Goal: Task Accomplishment & Management: Use online tool/utility

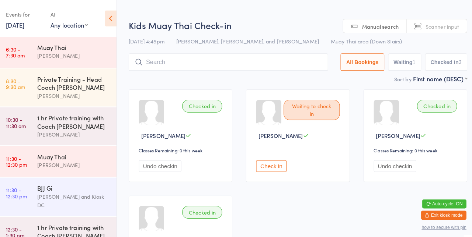
scroll to position [383, 0]
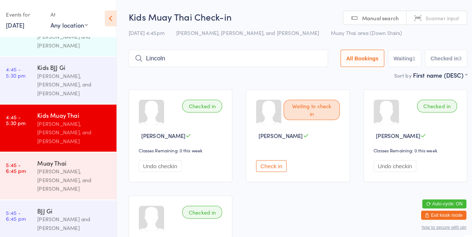
type input "Lincoln"
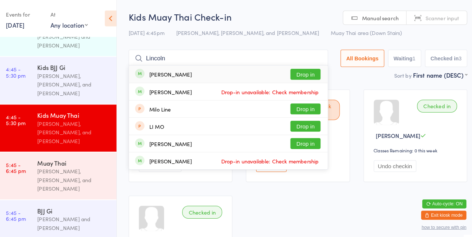
click at [311, 73] on button "Drop in" at bounding box center [302, 72] width 29 height 11
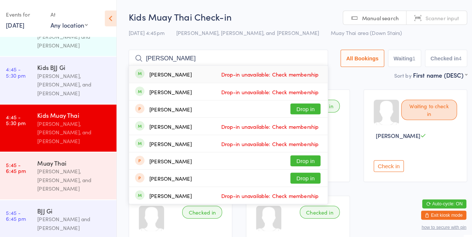
type input "Jesse h"
click at [281, 95] on span "Drop-in unavailable: Check membership" at bounding box center [267, 89] width 99 height 11
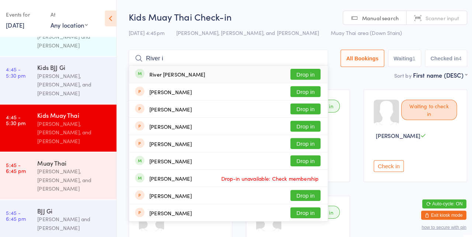
type input "River i"
click at [313, 73] on button "Drop in" at bounding box center [302, 72] width 29 height 11
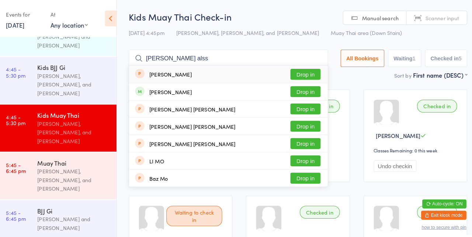
type input "Mohamad alss"
click at [305, 92] on button "Drop in" at bounding box center [302, 89] width 29 height 11
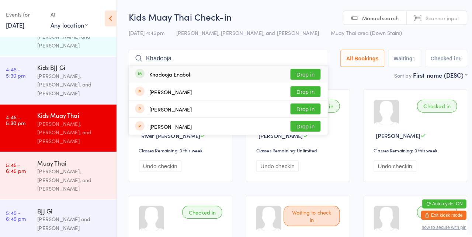
type input "Khadooja"
click at [310, 75] on button "Drop in" at bounding box center [302, 72] width 29 height 11
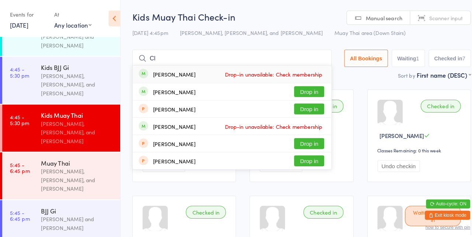
type input "C"
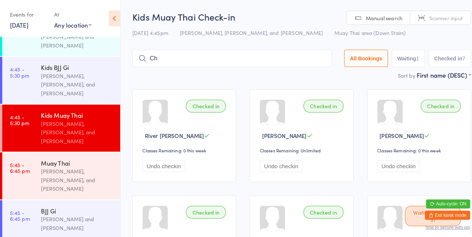
type input "C"
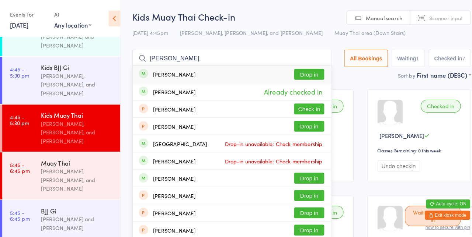
type input "Charlie yang"
click at [303, 74] on button "Drop in" at bounding box center [302, 72] width 29 height 11
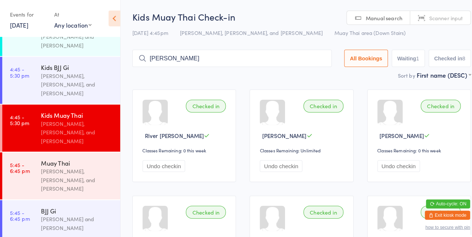
type input "Sonam Wangchuk"
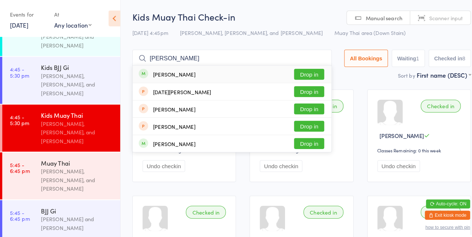
click at [313, 76] on button "Drop in" at bounding box center [302, 72] width 29 height 11
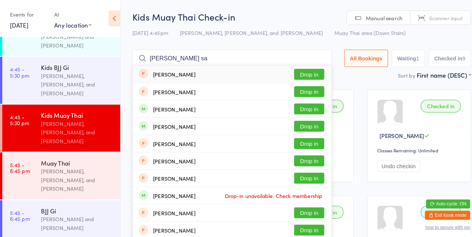
type input "Josh saunder"
click at [305, 108] on button "Drop in" at bounding box center [302, 106] width 29 height 11
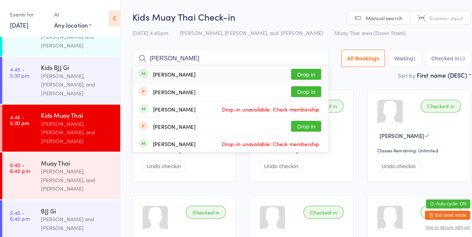
type input "Gus lilley"
click at [298, 74] on button "Drop in" at bounding box center [299, 72] width 29 height 11
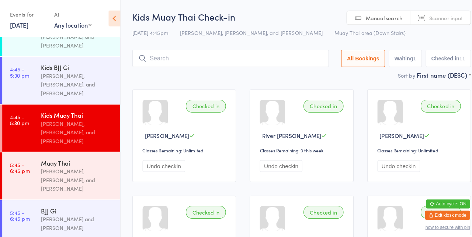
click at [459, 77] on div "First name (DESC) First name (ASC) First name (DESC) Last name (ASC) Last name …" at bounding box center [433, 73] width 53 height 8
click at [297, 56] on input "search" at bounding box center [225, 57] width 192 height 17
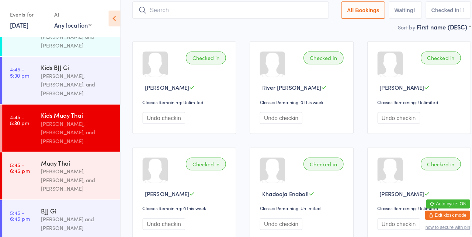
scroll to position [49, 0]
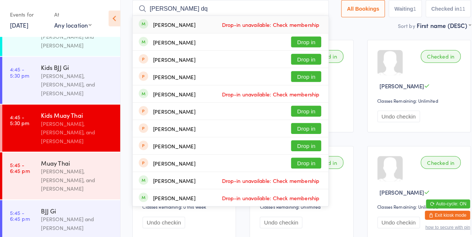
type input "Brodie dq"
click at [307, 44] on button "Drop in" at bounding box center [299, 41] width 29 height 11
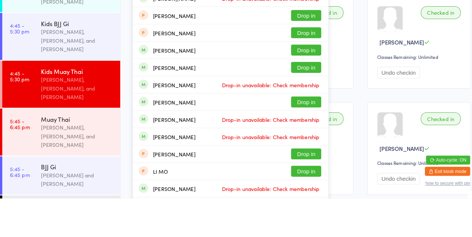
type input "Liam pe"
click at [307, 142] on button "Drop in" at bounding box center [299, 143] width 29 height 11
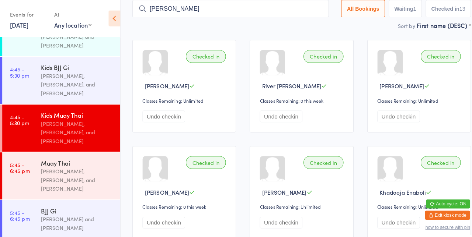
type input "Mina"
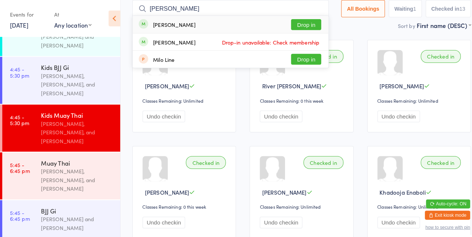
click at [308, 25] on button "Drop in" at bounding box center [299, 24] width 29 height 11
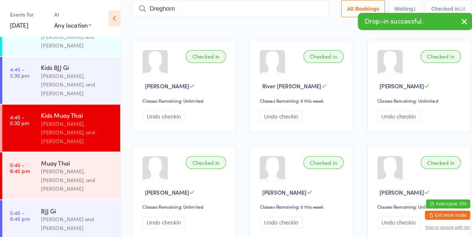
type input "Dreghorn"
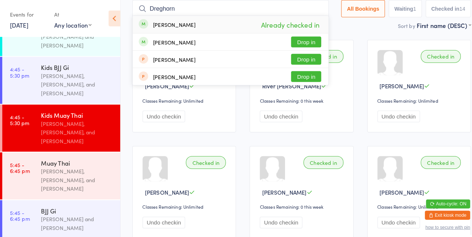
click at [306, 42] on button "Drop in" at bounding box center [299, 41] width 29 height 11
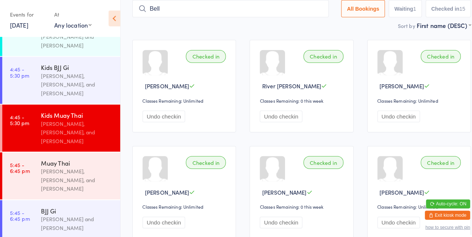
type input "Bell"
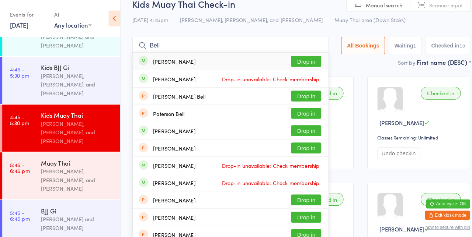
scroll to position [12, 0]
click at [307, 62] on button "Drop in" at bounding box center [299, 60] width 29 height 11
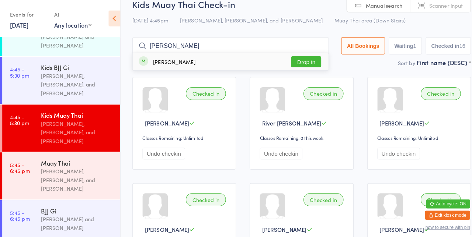
type input "Abi pett"
click at [308, 62] on button "Drop in" at bounding box center [299, 60] width 29 height 11
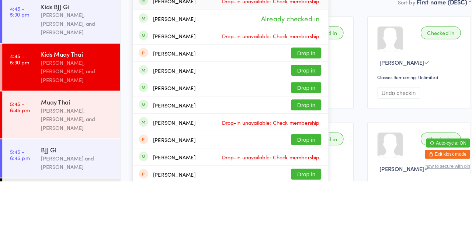
type input "Alex ko"
click at [307, 161] on button "Drop in" at bounding box center [299, 162] width 29 height 11
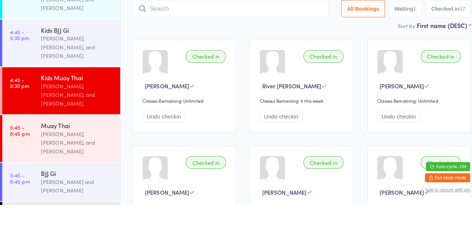
scroll to position [13, 0]
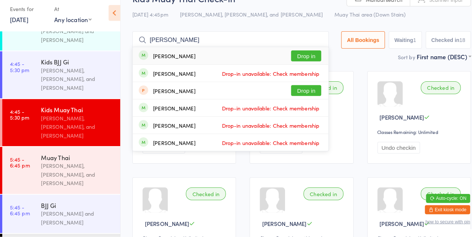
type input "Nihana basnst"
click at [300, 63] on button "Drop in" at bounding box center [299, 60] width 29 height 11
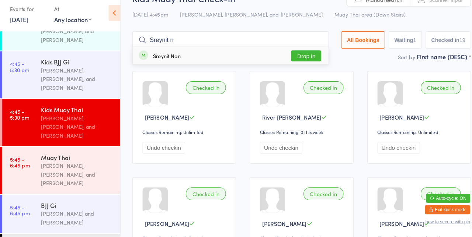
type input "Sreynit non"
click at [300, 60] on button "Drop in" at bounding box center [299, 60] width 29 height 11
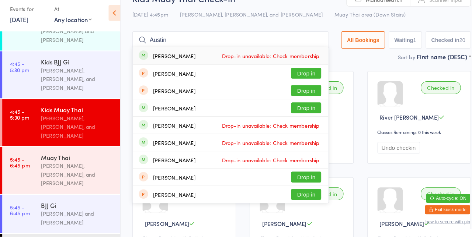
type input "Austin foster"
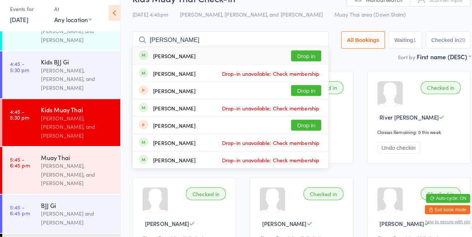
click at [301, 60] on button "Drop in" at bounding box center [299, 60] width 29 height 11
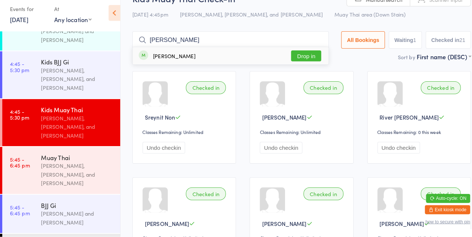
type input "Cyrus mcaullay"
click at [304, 61] on button "Drop in" at bounding box center [299, 60] width 29 height 11
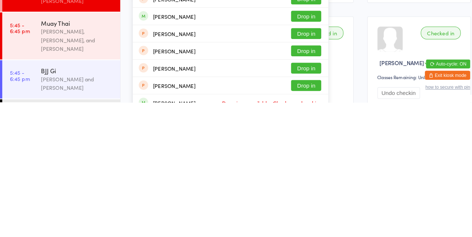
scroll to position [50, 0]
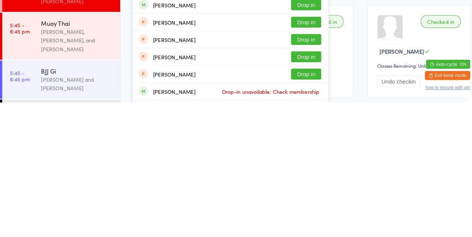
type input "Jacob kno"
click at [306, 143] on button "Drop in" at bounding box center [299, 141] width 29 height 11
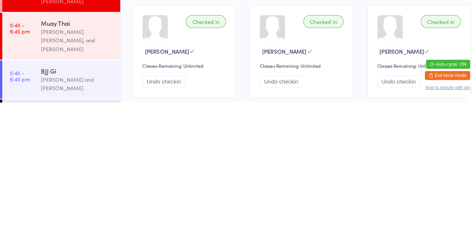
scroll to position [49, 0]
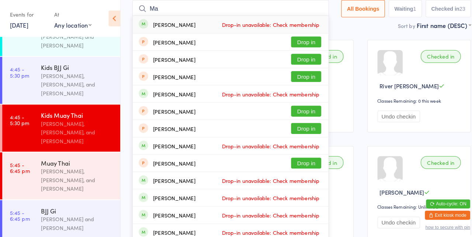
type input "M"
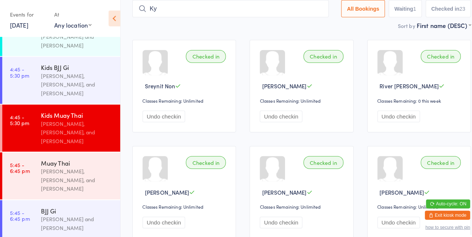
type input "Ky"
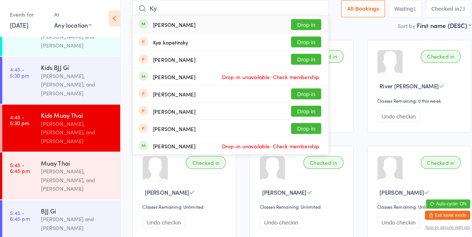
scroll to position [45, 0]
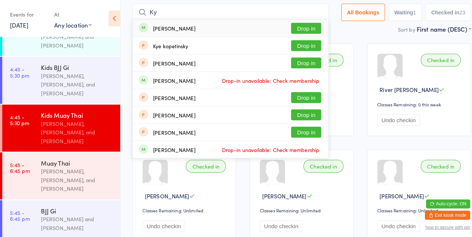
click at [301, 30] on button "Drop in" at bounding box center [299, 27] width 29 height 11
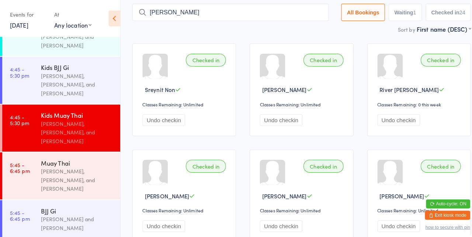
type input "Micheal wang"
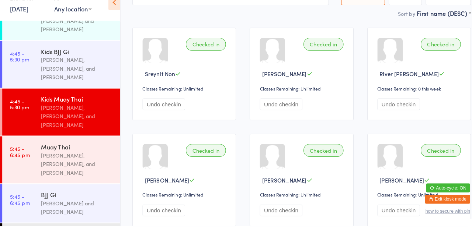
scroll to position [0, 0]
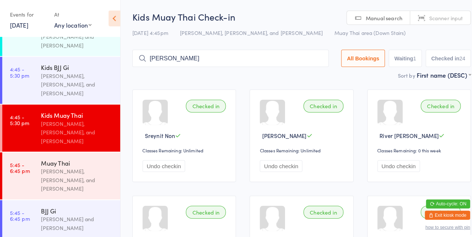
click at [221, 60] on input "Micheal wang" at bounding box center [225, 57] width 192 height 17
click at [248, 60] on input "Micheal wang" at bounding box center [225, 57] width 192 height 17
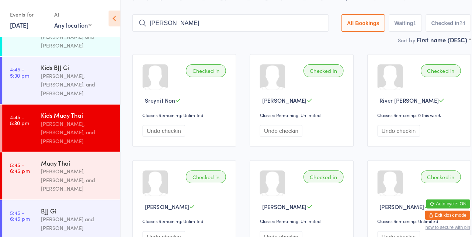
scroll to position [49, 0]
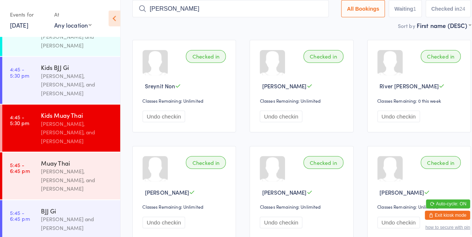
click at [314, 10] on input "Micheal wang" at bounding box center [225, 8] width 192 height 17
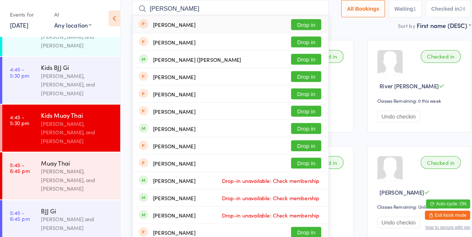
type input "Sasha kise"
click at [302, 60] on button "Drop in" at bounding box center [299, 58] width 29 height 11
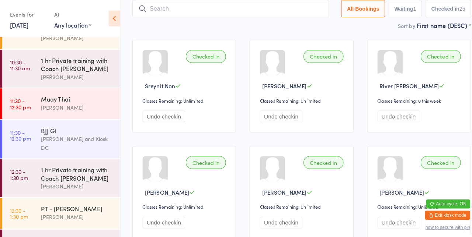
scroll to position [44, 0]
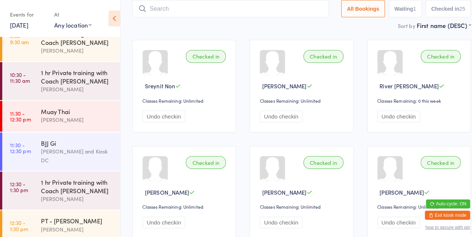
click at [201, 15] on input "search" at bounding box center [225, 8] width 192 height 17
type input "M"
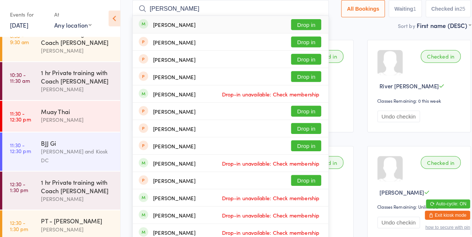
type input "Michael wang"
click at [304, 26] on button "Drop in" at bounding box center [299, 24] width 29 height 11
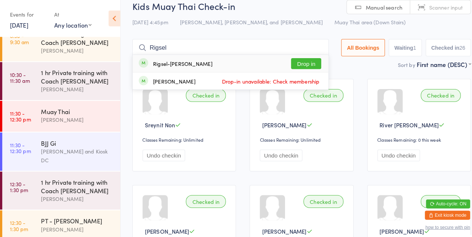
scroll to position [10, 0]
type input "Rigsel"
click at [310, 65] on button "Drop in" at bounding box center [299, 63] width 29 height 11
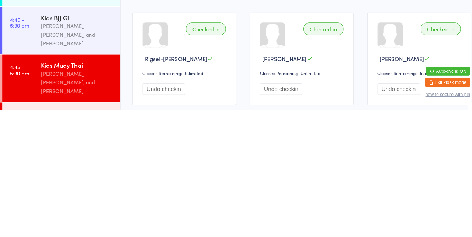
scroll to position [49, 0]
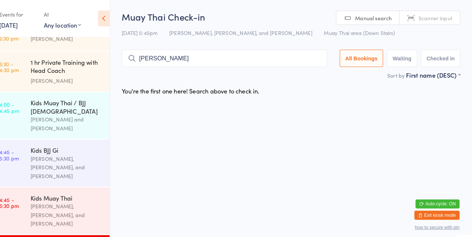
type input "Maiolo"
click at [313, 70] on button "Drop in" at bounding box center [307, 72] width 29 height 11
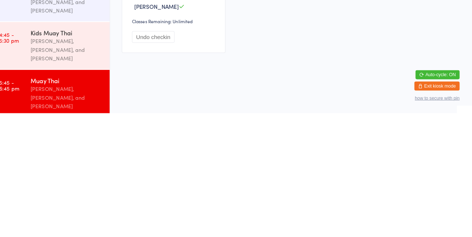
scroll to position [383, 0]
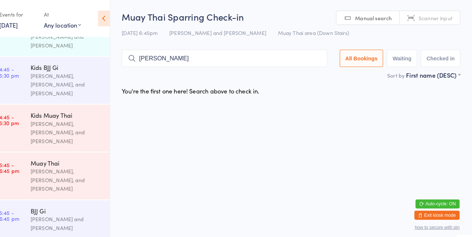
type input "Maiolo"
click at [311, 74] on button "Drop in" at bounding box center [307, 72] width 29 height 11
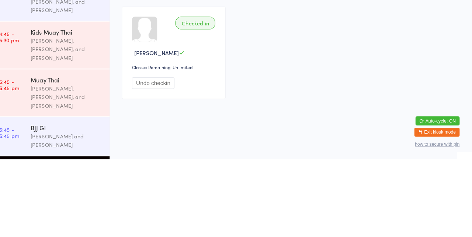
click at [77, 164] on div "Mitch Langman, Ben Leishman, and Kyle Bartlett-Jurd" at bounding box center [75, 176] width 71 height 25
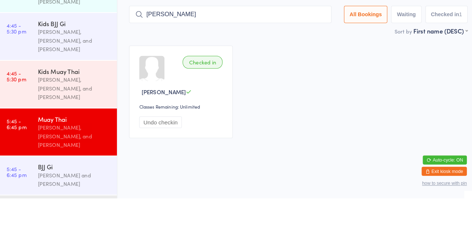
type input "Uhle"
click at [311, 74] on button "Drop in" at bounding box center [305, 72] width 29 height 11
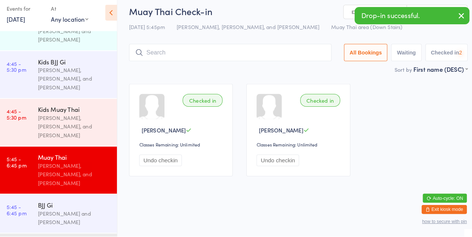
click at [405, 93] on div "Checked in Michael Maiolo Classes Remaining: Unlimited Undo checkin Checked in …" at bounding box center [295, 133] width 344 height 104
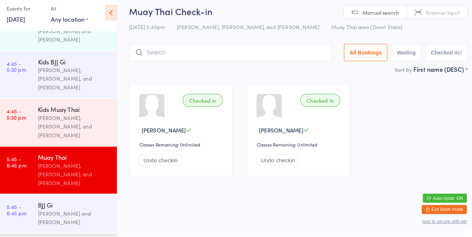
click at [219, 60] on input "search" at bounding box center [228, 57] width 198 height 17
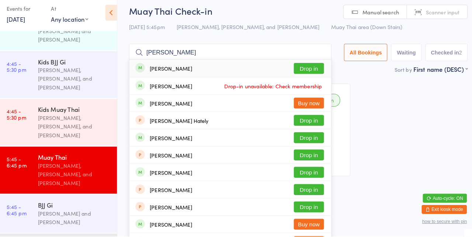
type input "Hayden coll"
click at [306, 74] on button "Drop in" at bounding box center [305, 72] width 29 height 11
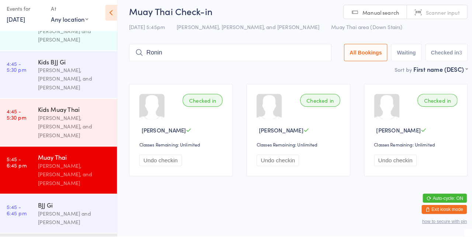
type input "Ronin"
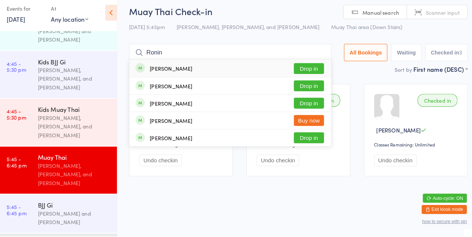
click at [309, 70] on button "Drop in" at bounding box center [305, 72] width 29 height 11
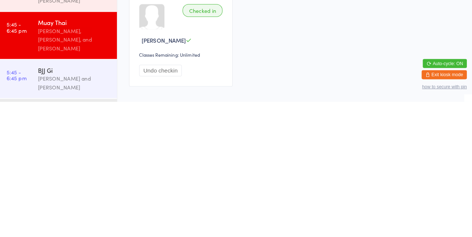
scroll to position [65, 0]
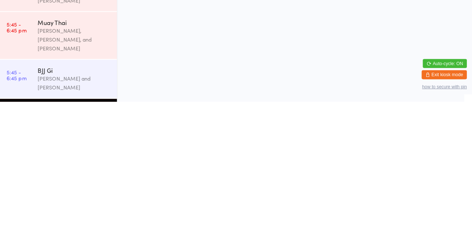
click at [76, 102] on div "Kids Muay Thai Kyle Bartlett-Jurd, Ben Leishman, and Fairouz Eissa" at bounding box center [78, 125] width 77 height 46
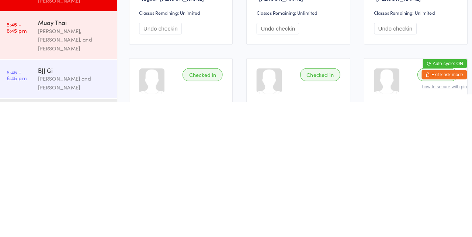
scroll to position [102, 0]
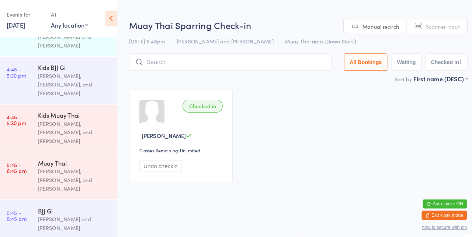
click at [60, 80] on div "Kids BJJ Gi Mitch Langman, Daniel Low, and Tawhia Tamehana" at bounding box center [78, 79] width 77 height 46
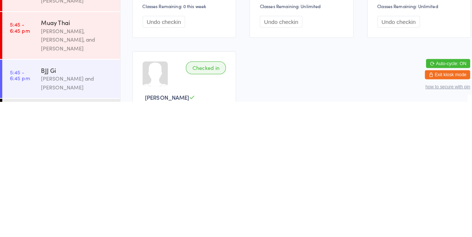
scroll to position [272, 0]
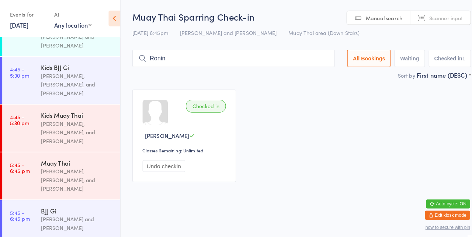
type input "Ronin"
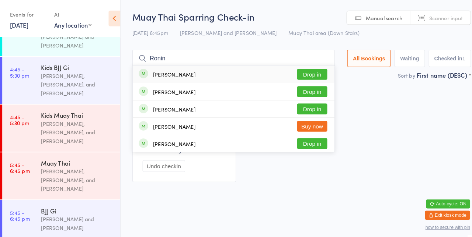
click at [316, 73] on button "Drop in" at bounding box center [305, 72] width 29 height 11
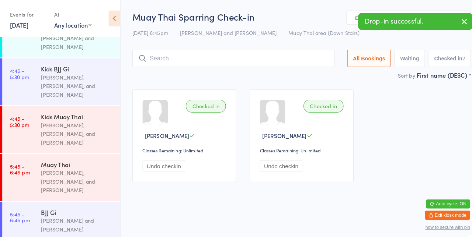
scroll to position [383, 0]
click at [180, 83] on div "Checked in Ronin Leishman-Heyne Classes Remaining: Unlimited Undo checkin Check…" at bounding box center [295, 133] width 344 height 104
click at [82, 164] on div "Mitch Langman, Ben Leishman, and Kyle Bartlett-Jurd" at bounding box center [75, 176] width 71 height 25
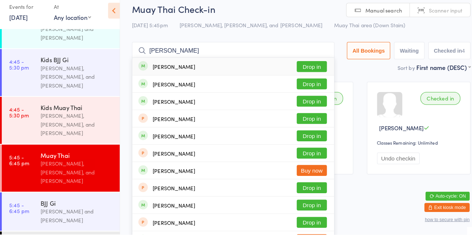
type input "James cr"
click at [309, 91] on button "Drop in" at bounding box center [305, 89] width 29 height 11
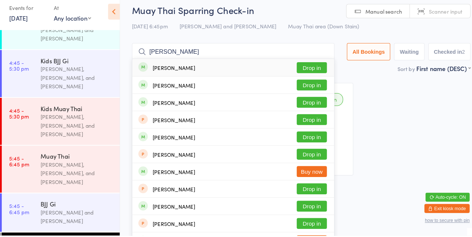
type input "James cr"
click at [309, 88] on button "Drop in" at bounding box center [305, 89] width 29 height 11
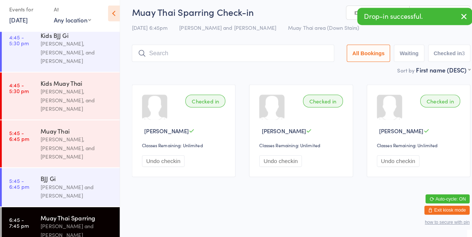
scroll to position [409, 0]
click at [79, 123] on div "Muay Thai Mitch Langman, Ben Leishman, and Kyle Bartlett-Jurd" at bounding box center [78, 146] width 77 height 46
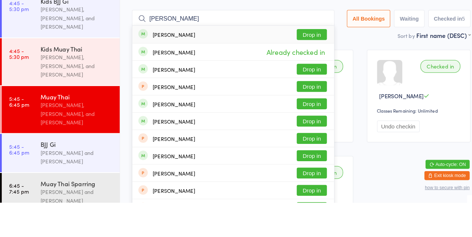
scroll to position [383, 0]
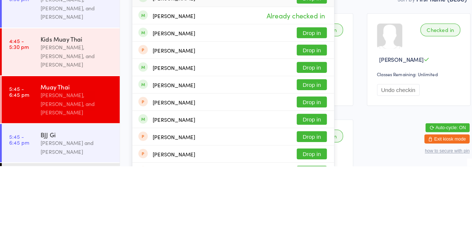
type input "Jacob kno"
click at [313, 195] on button "Drop in" at bounding box center [305, 191] width 29 height 11
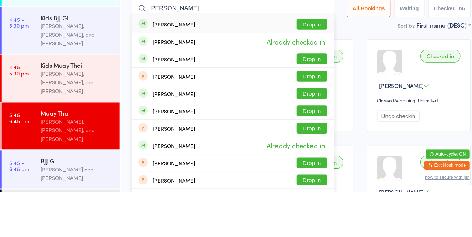
type input "Jacob kno"
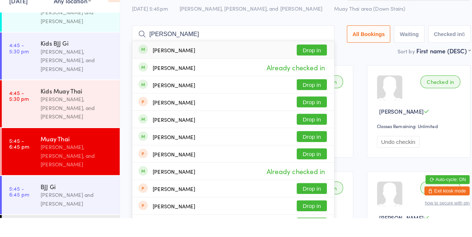
scroll to position [409, 0]
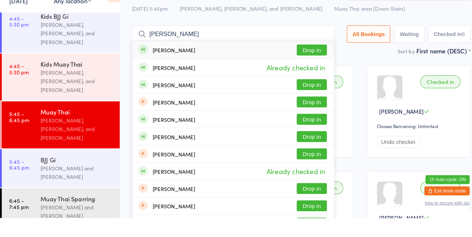
click at [321, 59] on input "Jacob kno" at bounding box center [228, 57] width 198 height 17
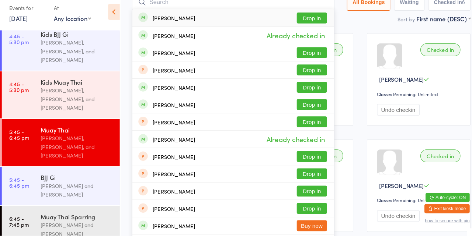
scroll to position [0, 0]
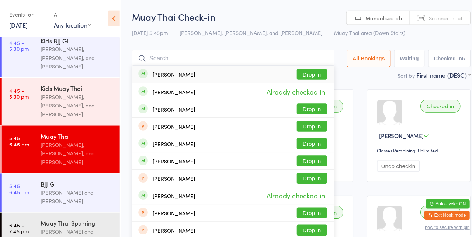
click at [199, 60] on input "search" at bounding box center [228, 57] width 198 height 17
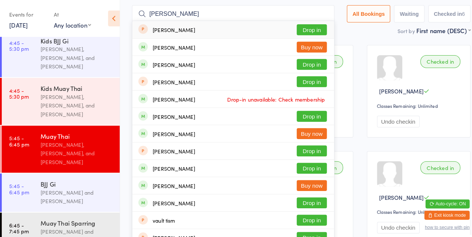
type input "Tim goodwin"
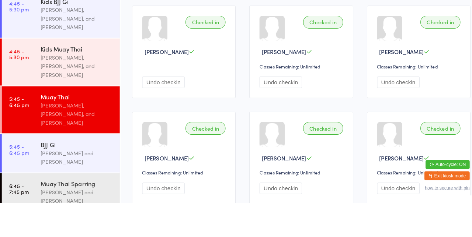
scroll to position [383, 0]
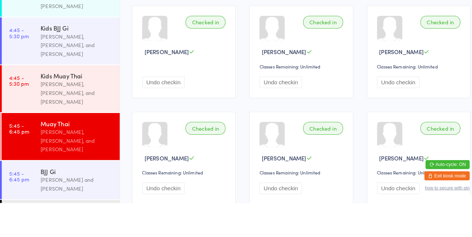
click at [161, 122] on button "Undo checkin" at bounding box center [160, 119] width 42 height 11
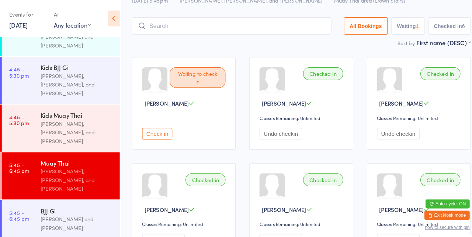
scroll to position [409, 0]
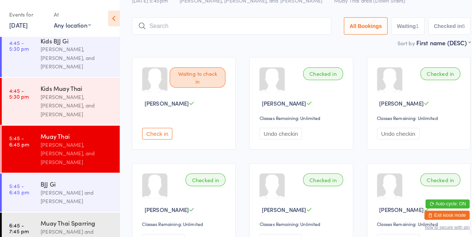
click at [219, 28] on input "search" at bounding box center [226, 25] width 195 height 17
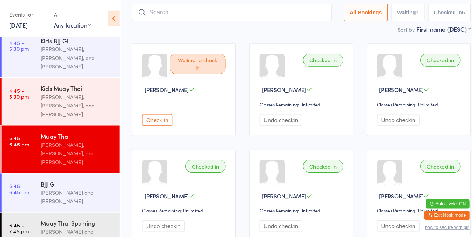
scroll to position [49, 0]
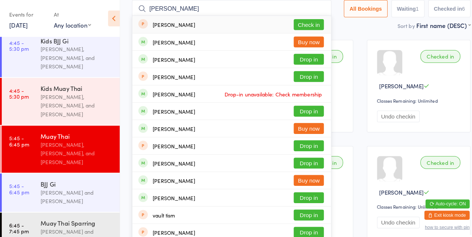
type input "Tim goodwin"
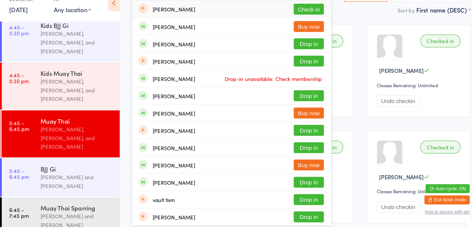
scroll to position [383, 0]
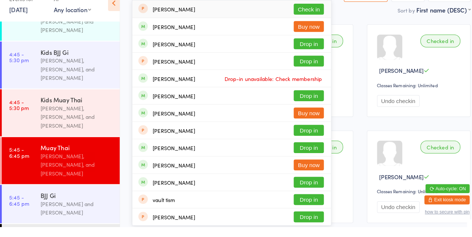
click at [307, 111] on button "Drop in" at bounding box center [302, 109] width 29 height 11
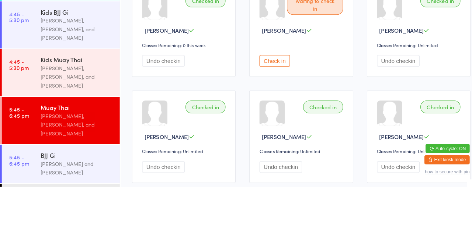
scroll to position [49, 0]
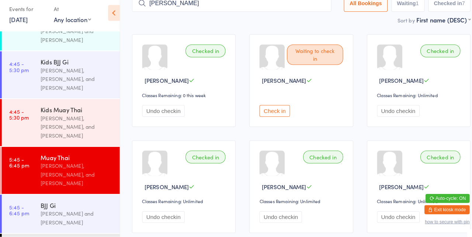
type input "Allen"
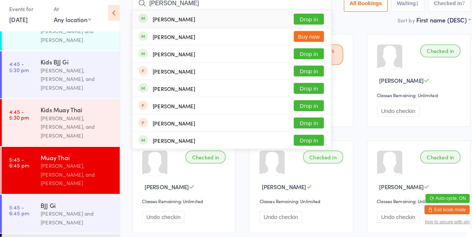
click at [306, 25] on button "Drop in" at bounding box center [302, 24] width 29 height 11
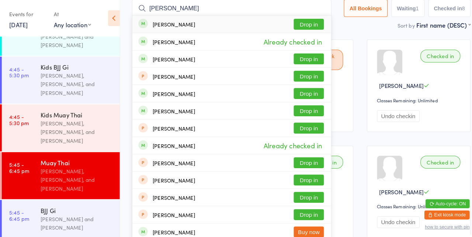
type input "Jacob green"
click at [309, 91] on button "Drop in" at bounding box center [302, 92] width 29 height 11
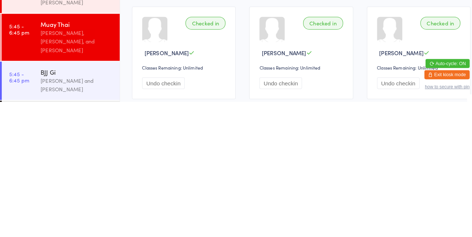
scroll to position [383, 0]
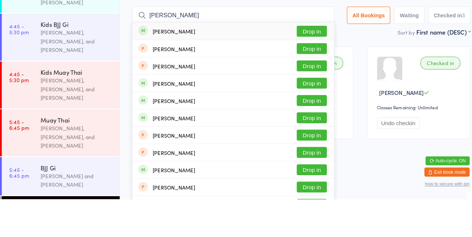
type input "Jacob green"
click at [314, 71] on button "Drop in" at bounding box center [305, 72] width 29 height 11
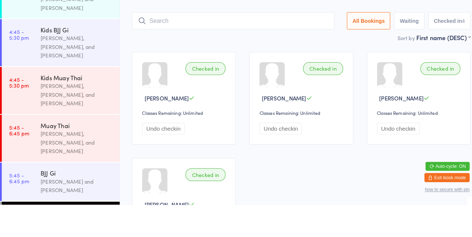
click at [58, 164] on div "Mitch Langman, Ben Leishman, and Kyle Bartlett-Jurd" at bounding box center [75, 176] width 71 height 25
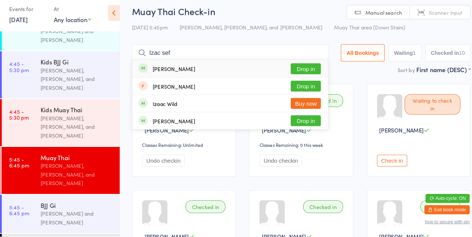
type input "Izac sef"
click at [301, 74] on button "Drop in" at bounding box center [299, 72] width 29 height 11
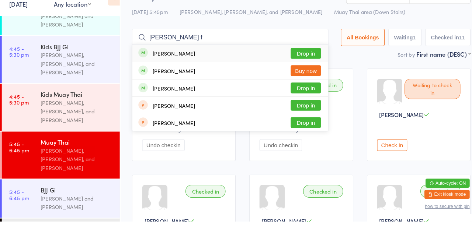
type input "Fletcher f"
click at [306, 75] on button "Drop in" at bounding box center [299, 72] width 29 height 11
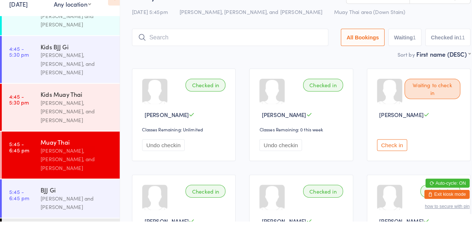
scroll to position [0, 0]
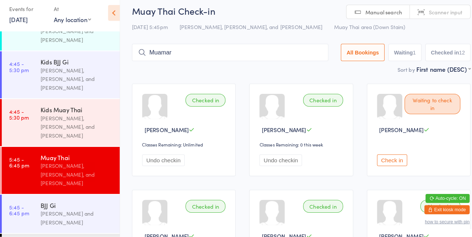
type input "Muamar"
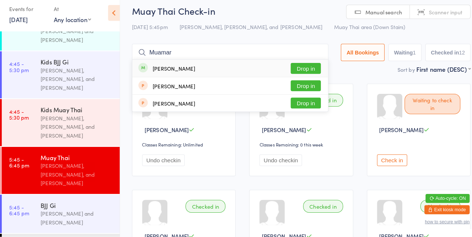
click at [306, 71] on button "Drop in" at bounding box center [299, 72] width 29 height 11
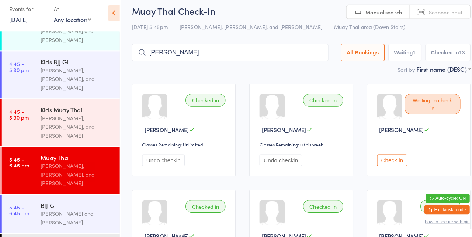
type input "Joachim"
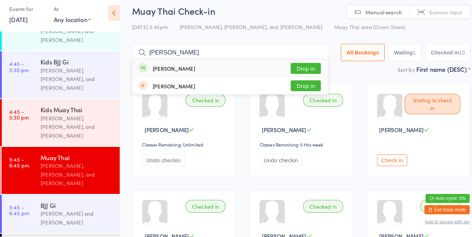
click at [298, 71] on button "Drop in" at bounding box center [299, 72] width 29 height 11
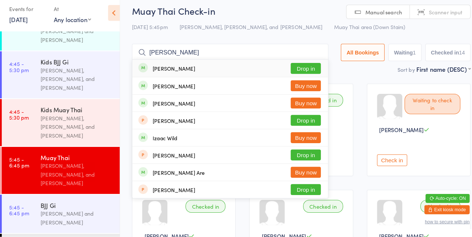
type input "Isaac lee"
click at [305, 74] on button "Drop in" at bounding box center [299, 72] width 29 height 11
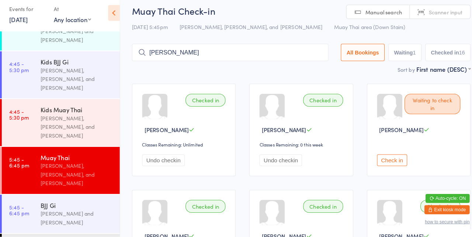
type input "Diebert"
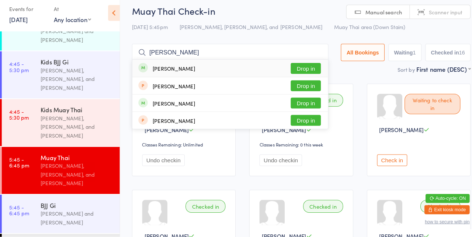
click at [300, 72] on button "Drop in" at bounding box center [299, 72] width 29 height 11
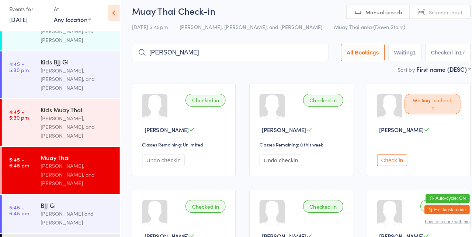
type input "Tyson"
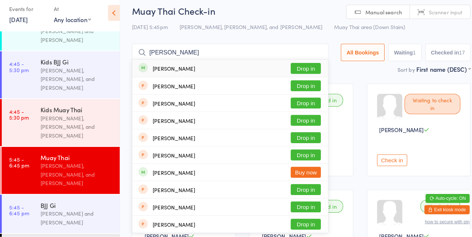
click at [296, 72] on button "Drop in" at bounding box center [299, 72] width 29 height 11
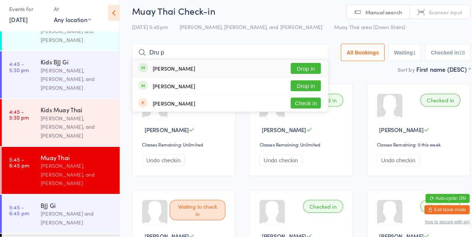
type input "Dru p"
click at [301, 77] on button "Drop in" at bounding box center [299, 72] width 29 height 11
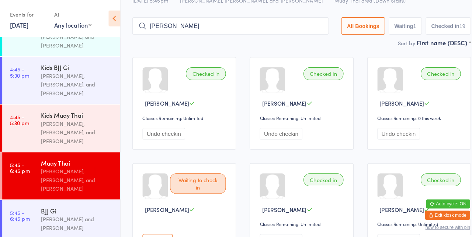
scroll to position [0, 0]
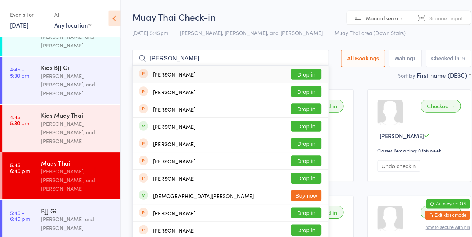
type input "Christopher tol"
click at [301, 125] on button "Drop in" at bounding box center [299, 123] width 29 height 11
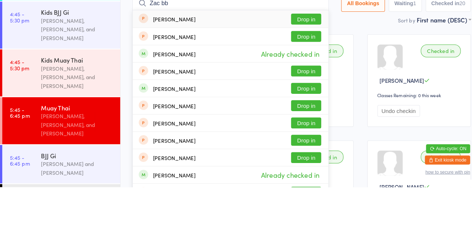
type input "Zac bb"
click at [161, 119] on div "Zac Blazevic Drop in" at bounding box center [225, 123] width 191 height 17
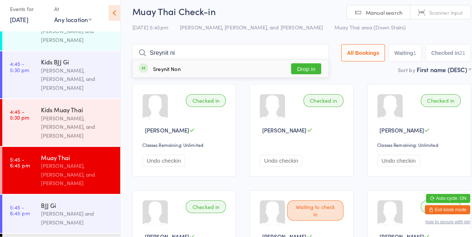
type input "Sreynit ni"
click at [301, 75] on button "Drop in" at bounding box center [299, 72] width 29 height 11
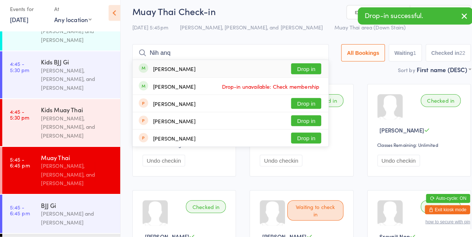
type input "Nih anq"
click at [306, 74] on button "Drop in" at bounding box center [299, 72] width 29 height 11
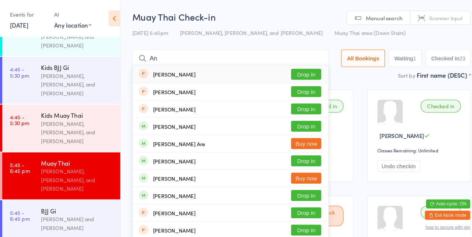
type input "A"
type input "Jaclyn"
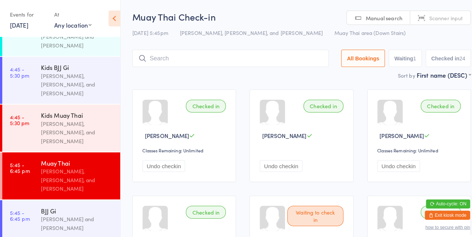
click at [380, 20] on span "Manual search" at bounding box center [376, 17] width 36 height 7
type input "Jaclyn"
type input "Luck"
click at [189, 59] on input "search" at bounding box center [225, 57] width 192 height 17
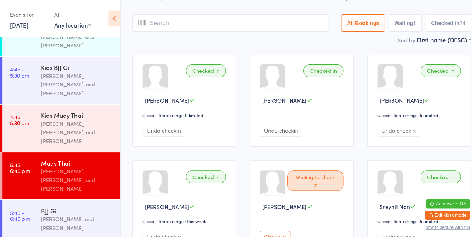
scroll to position [49, 0]
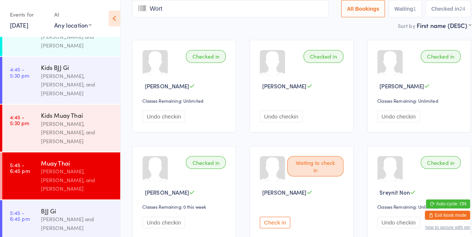
type input "Worth"
click at [243, 16] on input "Worth" at bounding box center [225, 8] width 192 height 17
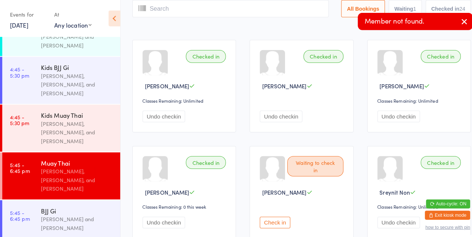
scroll to position [0, 0]
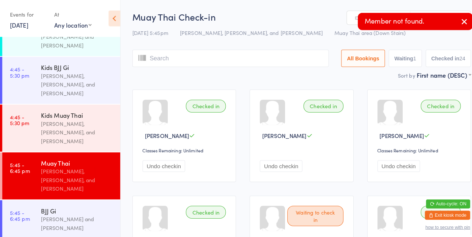
click at [452, 22] on icon "button" at bounding box center [454, 20] width 9 height 9
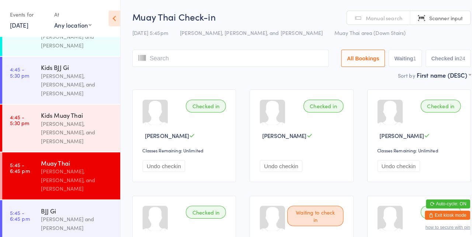
click at [173, 58] on input "search" at bounding box center [225, 57] width 192 height 17
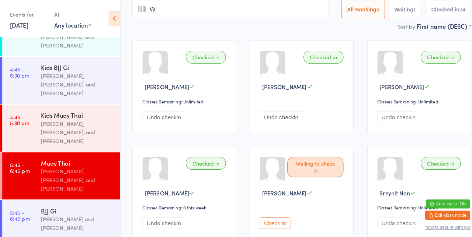
scroll to position [49, 0]
type input "Worth"
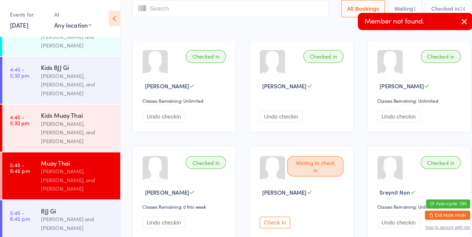
scroll to position [0, 0]
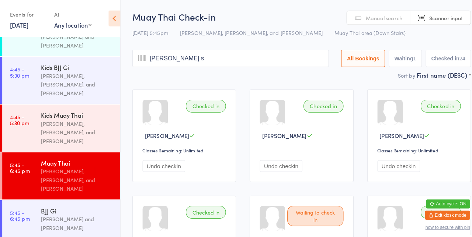
type input "Blair sc"
type input "s"
type input "Blair"
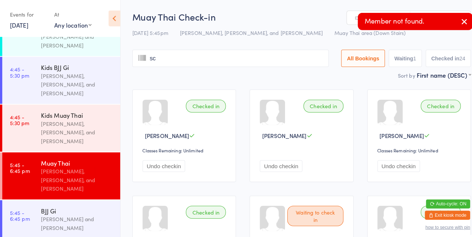
type input "s"
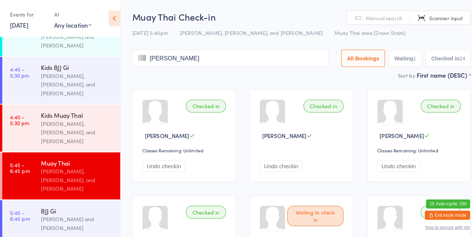
type input "Blair schaefer"
type input "Bol"
click at [234, 60] on input "Bol" at bounding box center [225, 57] width 192 height 17
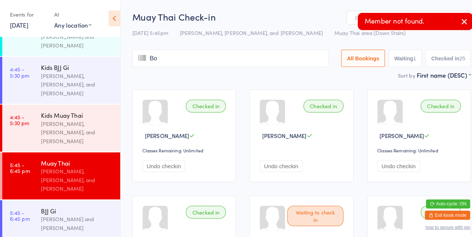
type input "Bol"
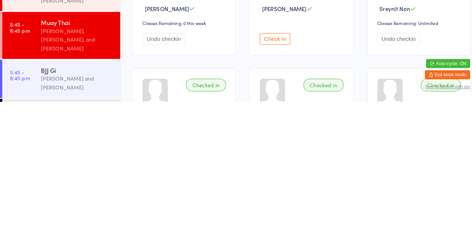
scroll to position [91, 0]
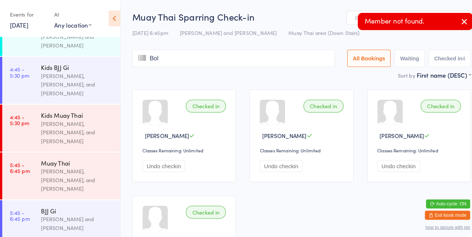
type input "Bol"
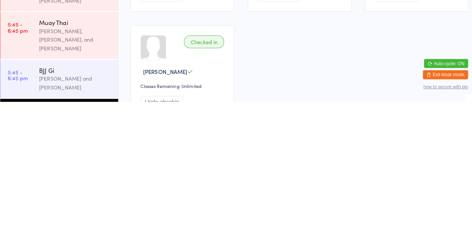
scroll to position [65, 0]
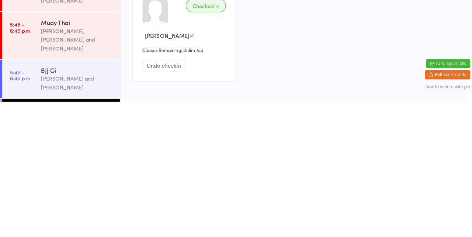
click at [442, 204] on button "Auto-cycle: ON" at bounding box center [438, 199] width 43 height 9
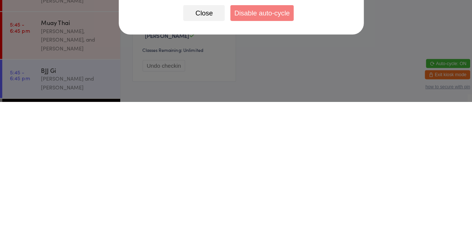
scroll to position [0, 0]
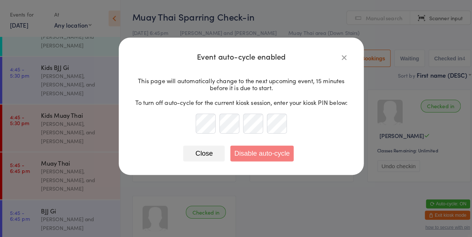
click at [341, 56] on button "button" at bounding box center [336, 56] width 9 height 9
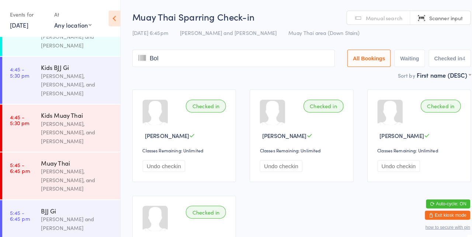
click at [61, 164] on div "Mitch Langman, Ben Leishman, and Kyle Bartlett-Jurd" at bounding box center [75, 176] width 71 height 25
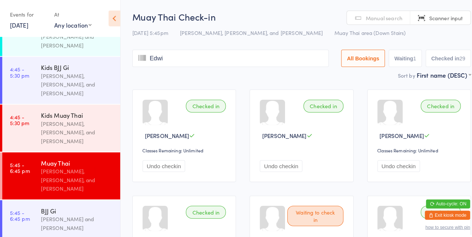
type input "Edwin"
click at [240, 60] on input "Edwin" at bounding box center [225, 57] width 192 height 17
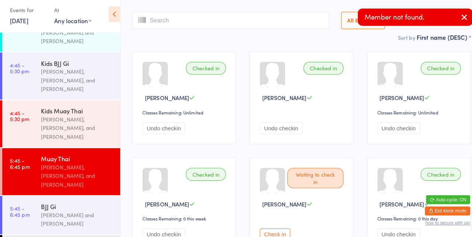
click at [228, 22] on input "search" at bounding box center [225, 24] width 192 height 17
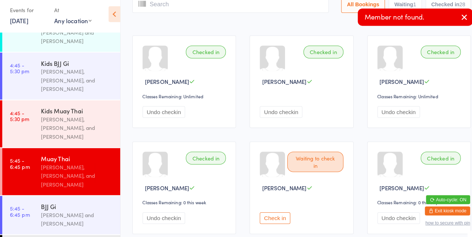
scroll to position [49, 0]
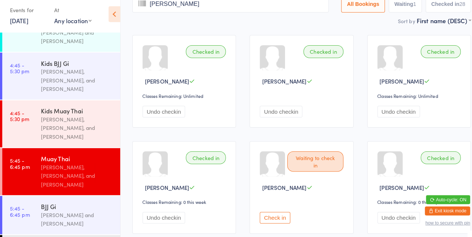
type input "Edwin"
type input "r"
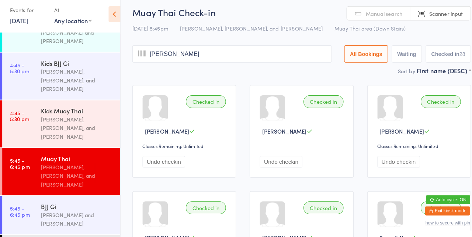
click at [246, 60] on input "[PERSON_NAME]" at bounding box center [226, 57] width 195 height 17
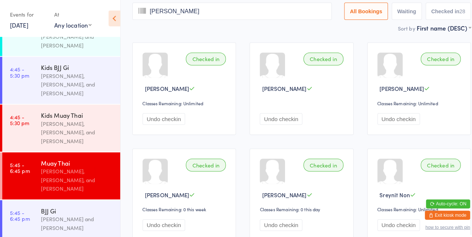
scroll to position [37, 0]
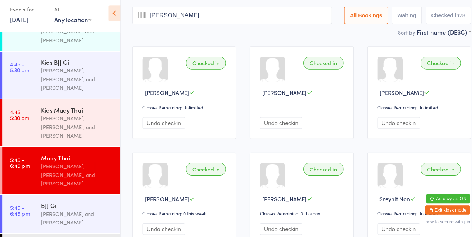
click at [227, 24] on input "[PERSON_NAME]" at bounding box center [226, 20] width 195 height 17
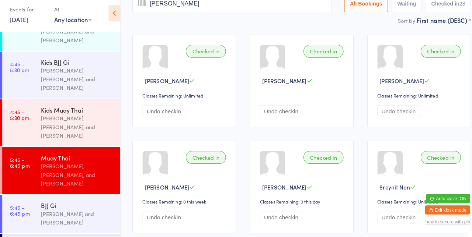
click at [230, 10] on input "[PERSON_NAME]" at bounding box center [226, 8] width 195 height 17
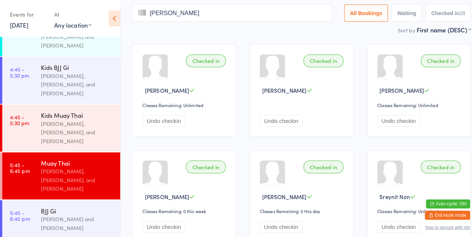
scroll to position [49, 0]
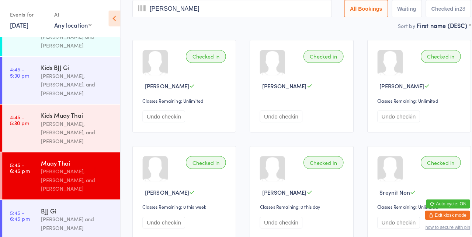
click at [271, 11] on input "[PERSON_NAME]" at bounding box center [226, 8] width 195 height 17
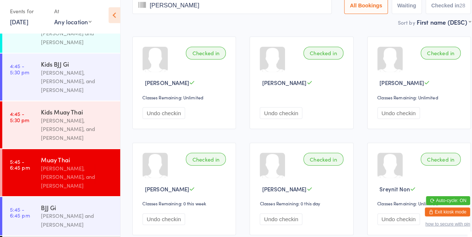
click at [279, 10] on input "Edwin" at bounding box center [226, 8] width 195 height 17
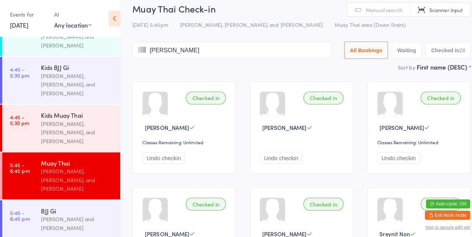
click at [250, 9] on h2 "Muay Thai Check-in" at bounding box center [294, 8] width 331 height 12
click at [257, 51] on input "Edwin" at bounding box center [226, 49] width 195 height 17
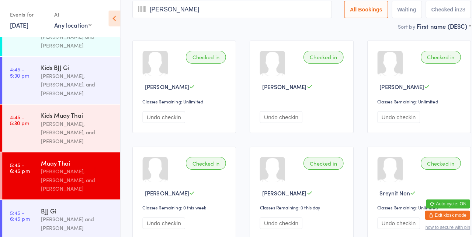
scroll to position [49, 0]
click at [262, 16] on input "[PERSON_NAME]" at bounding box center [226, 8] width 195 height 17
click at [277, 10] on input "[PERSON_NAME]" at bounding box center [226, 8] width 195 height 17
click at [280, 15] on input "[PERSON_NAME]" at bounding box center [226, 8] width 195 height 17
click at [285, 11] on input "[PERSON_NAME]" at bounding box center [226, 8] width 195 height 17
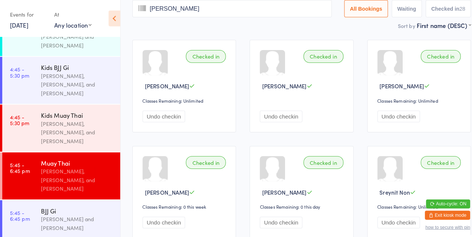
click at [285, 11] on input "[PERSON_NAME]" at bounding box center [226, 8] width 195 height 17
click at [290, 11] on input "Edwin" at bounding box center [226, 8] width 195 height 17
click at [274, 11] on input "Edwin" at bounding box center [226, 8] width 195 height 17
type input "w"
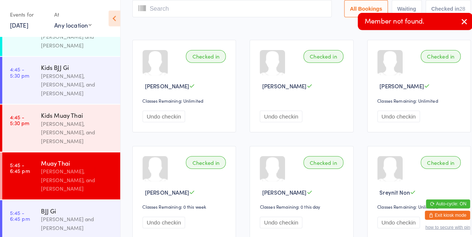
scroll to position [0, 0]
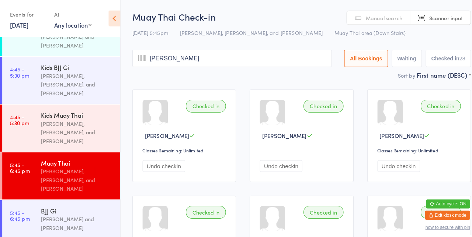
type input "Edwin"
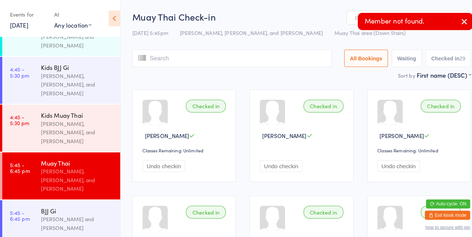
click at [178, 59] on input "search" at bounding box center [226, 57] width 195 height 17
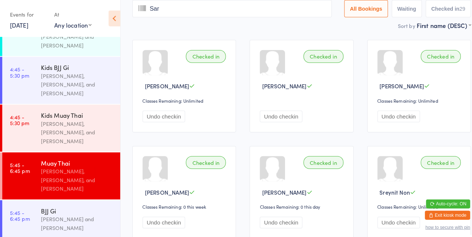
type input "Sar"
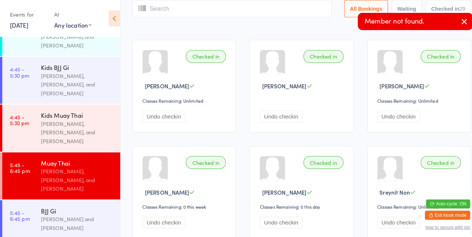
scroll to position [0, 0]
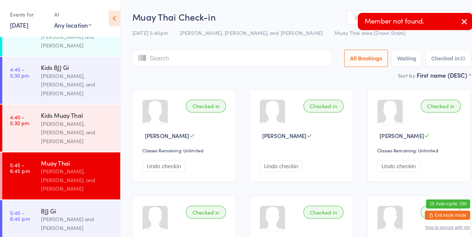
click at [181, 59] on input "search" at bounding box center [226, 57] width 195 height 17
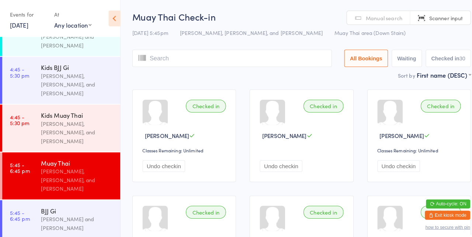
scroll to position [49, 0]
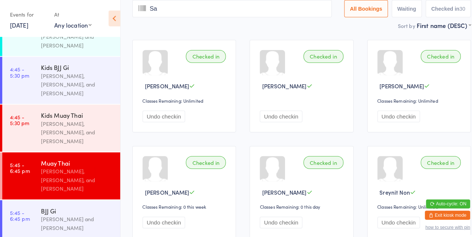
type input "S"
click at [179, 11] on input "search" at bounding box center [226, 8] width 195 height 17
type input "Sira"
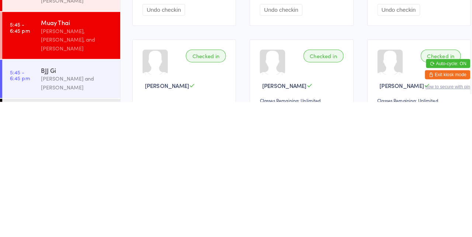
scroll to position [123, 0]
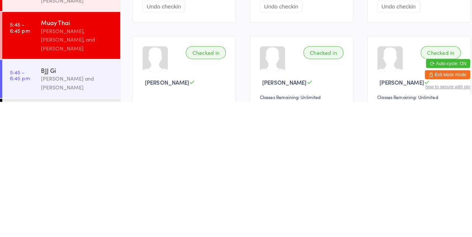
click at [445, 215] on button "Exit kiosk mode" at bounding box center [437, 210] width 44 height 9
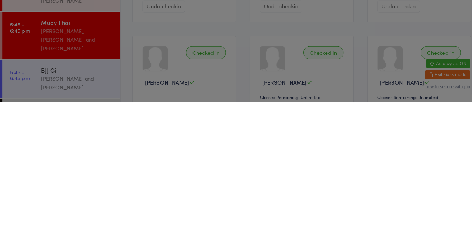
scroll to position [0, 0]
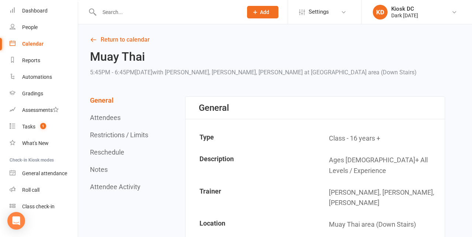
scroll to position [30, 0]
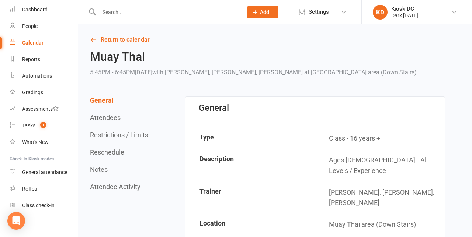
click at [43, 212] on link "Class check-in" at bounding box center [44, 206] width 68 height 17
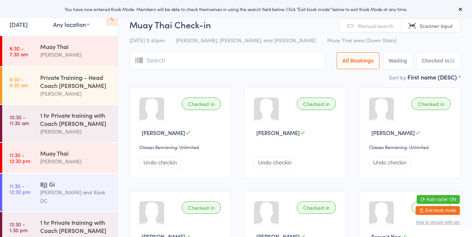
click at [142, 69] on input "search" at bounding box center [226, 60] width 195 height 17
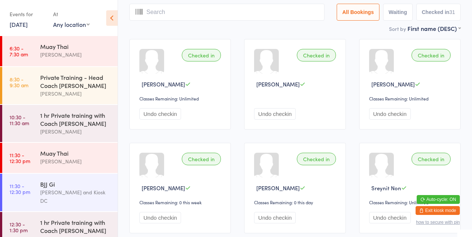
scroll to position [52, 0]
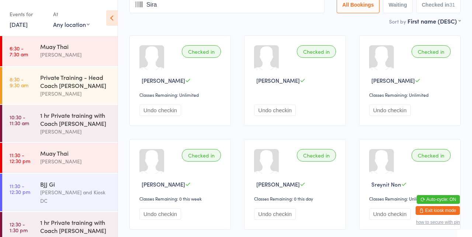
type input "Sira"
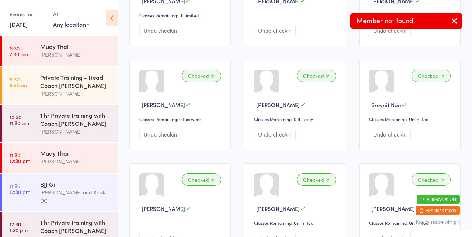
scroll to position [134, 0]
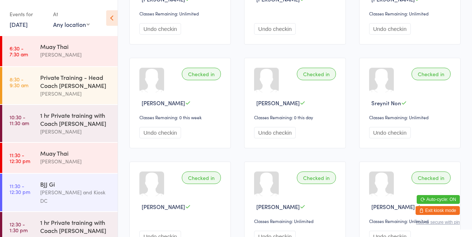
click at [278, 237] on button "Undo checkin" at bounding box center [275, 236] width 42 height 11
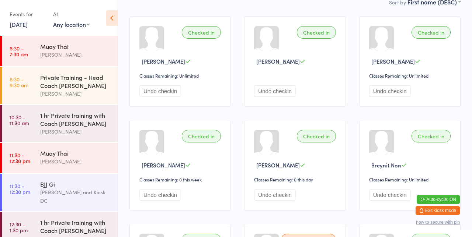
scroll to position [0, 0]
